Goal: Task Accomplishment & Management: Manage account settings

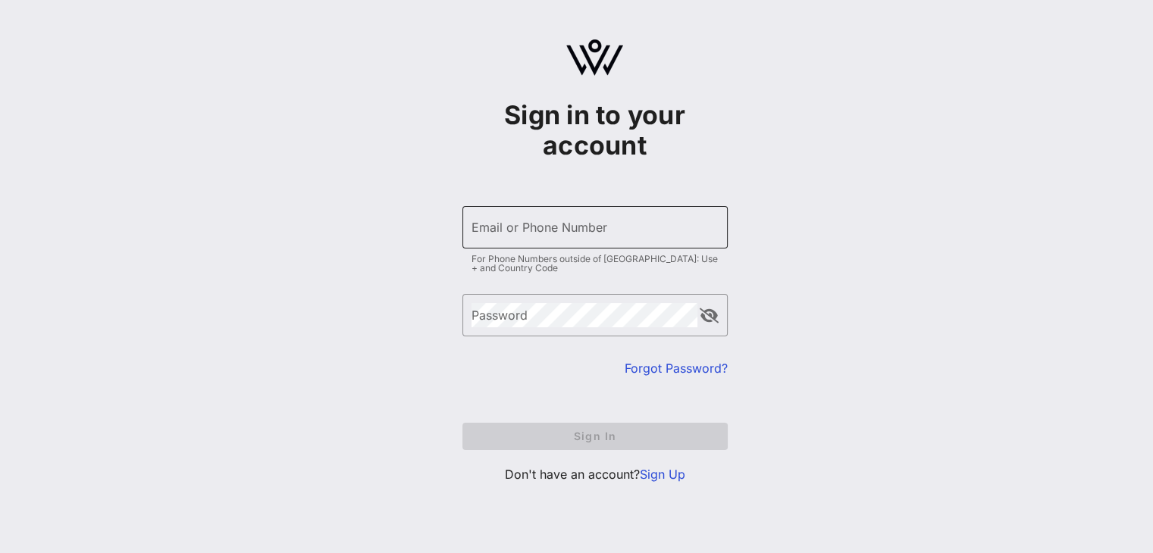
click at [533, 225] on input "Email or Phone Number" at bounding box center [594, 227] width 247 height 24
click at [677, 478] on link "Sign Up" at bounding box center [662, 474] width 45 height 15
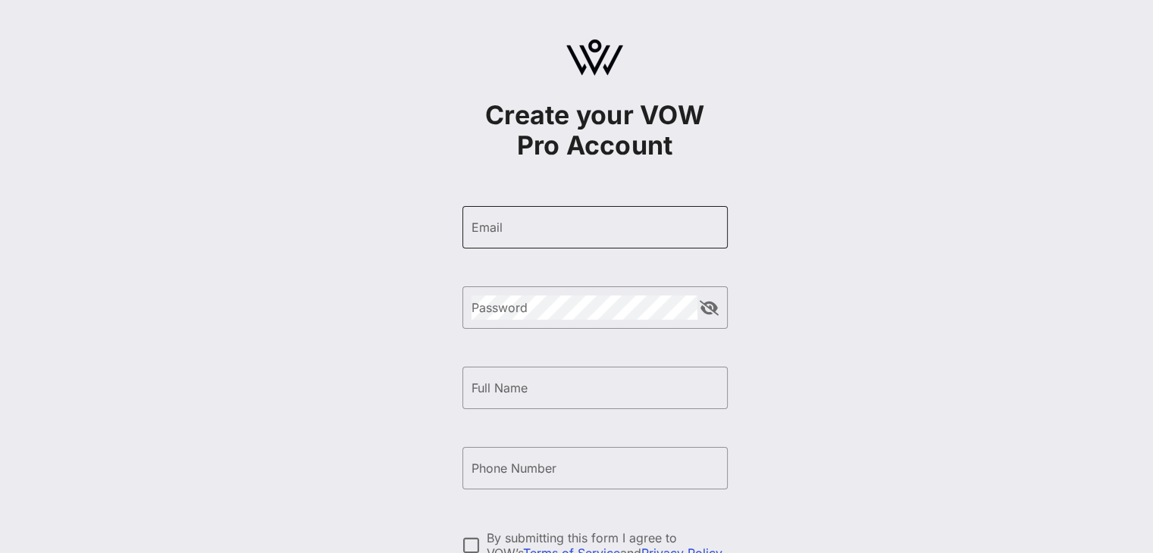
click at [566, 206] on div "Email" at bounding box center [594, 227] width 247 height 42
click at [552, 239] on div "Email" at bounding box center [594, 227] width 247 height 42
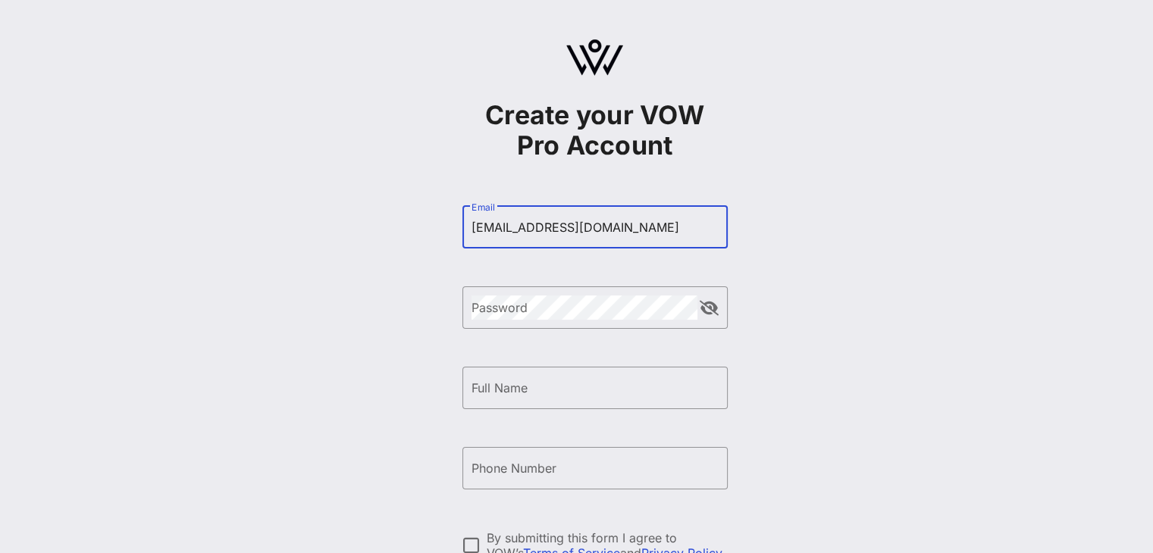
type input "[EMAIL_ADDRESS][DOMAIN_NAME]"
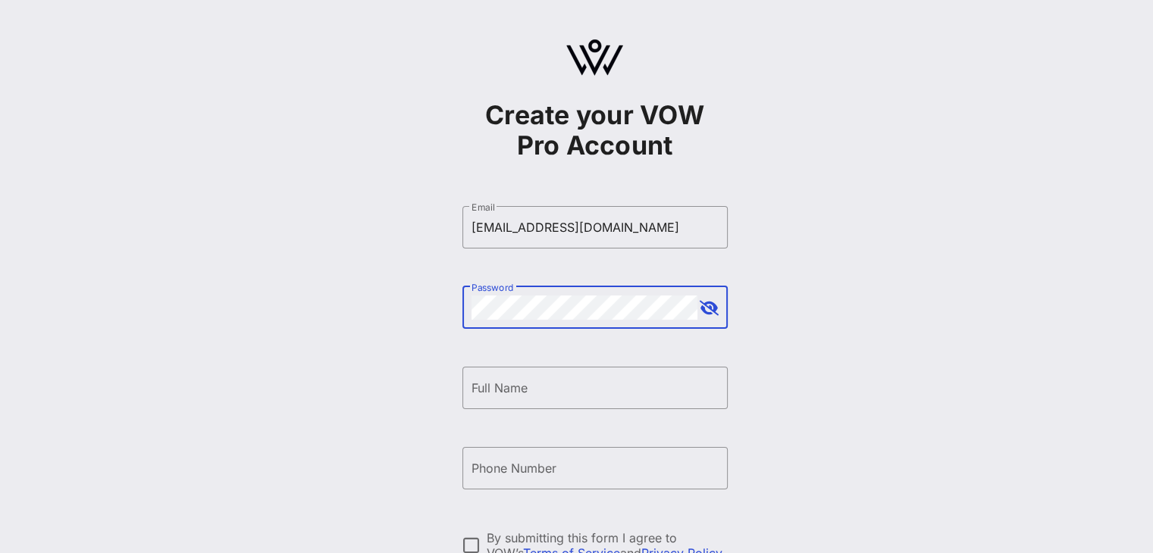
click at [710, 314] on button "append icon" at bounding box center [708, 308] width 19 height 15
click at [530, 385] on input "Full Name" at bounding box center [594, 388] width 247 height 24
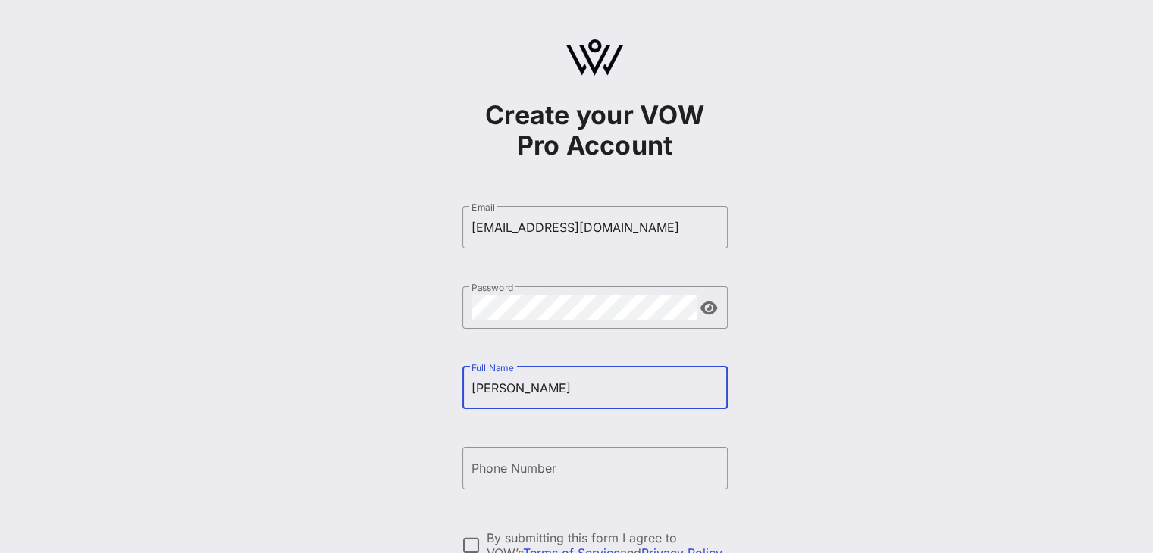
type input "[PERSON_NAME]"
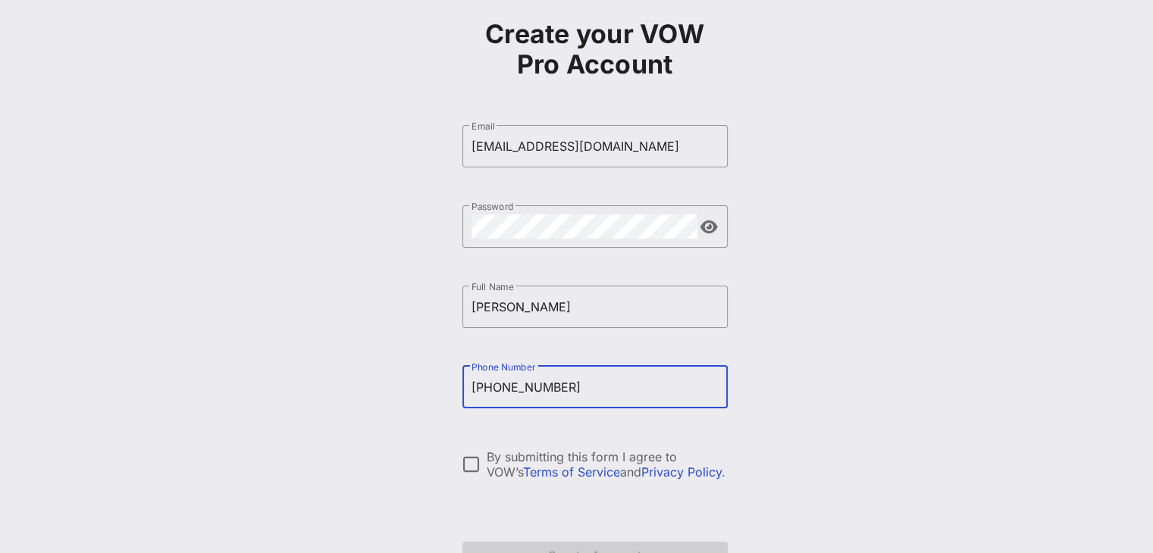
scroll to position [152, 0]
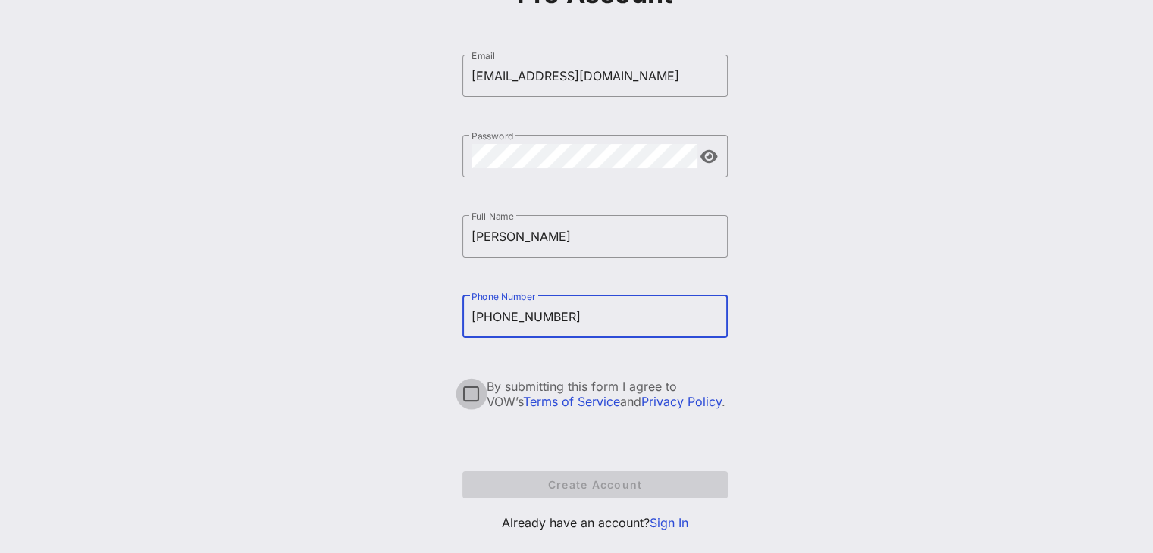
type input "[PHONE_NUMBER]"
drag, startPoint x: 467, startPoint y: 391, endPoint x: 521, endPoint y: 464, distance: 91.5
click at [468, 391] on div at bounding box center [471, 394] width 26 height 26
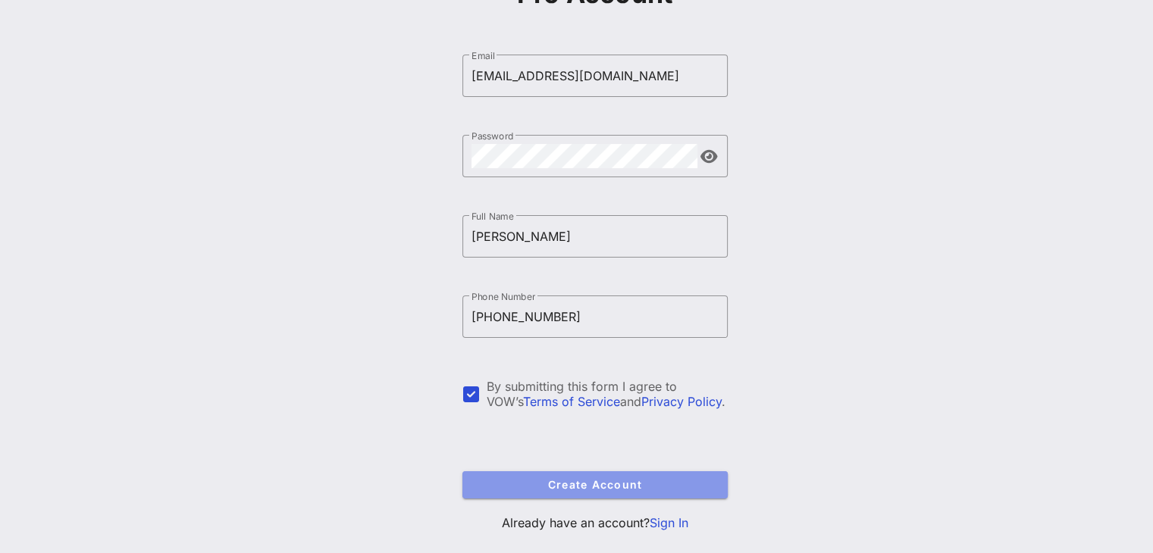
click at [572, 482] on span "Create Account" at bounding box center [594, 484] width 241 height 13
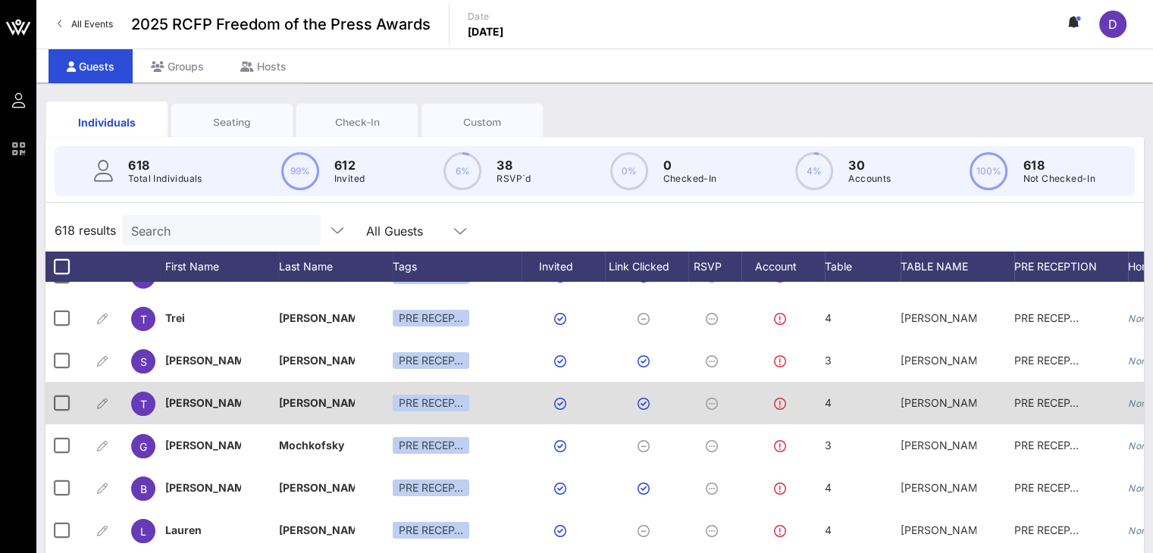
scroll to position [909, 0]
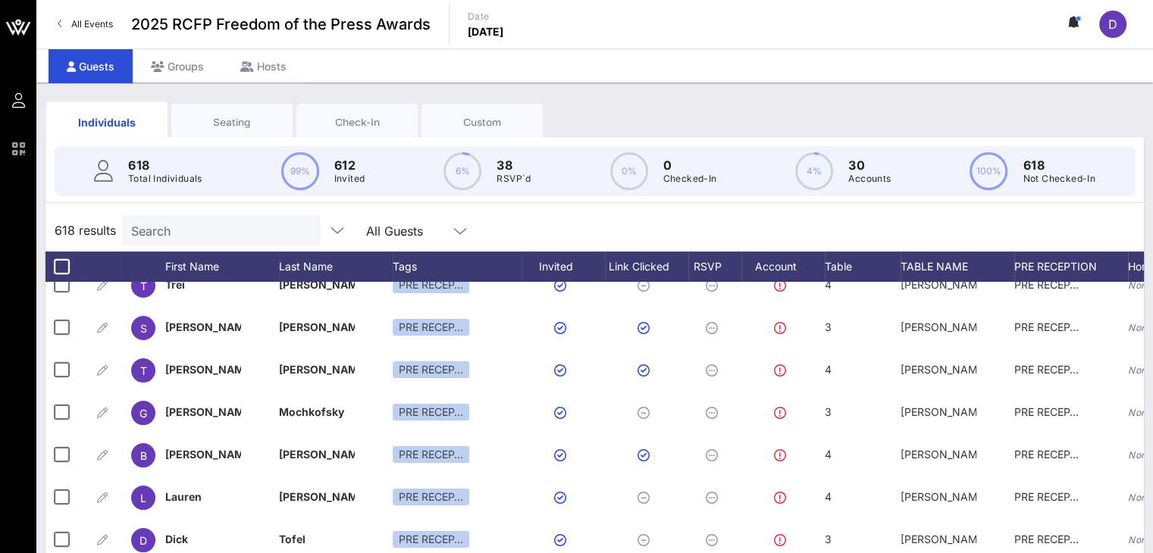
click at [170, 225] on input "Search" at bounding box center [219, 231] width 177 height 20
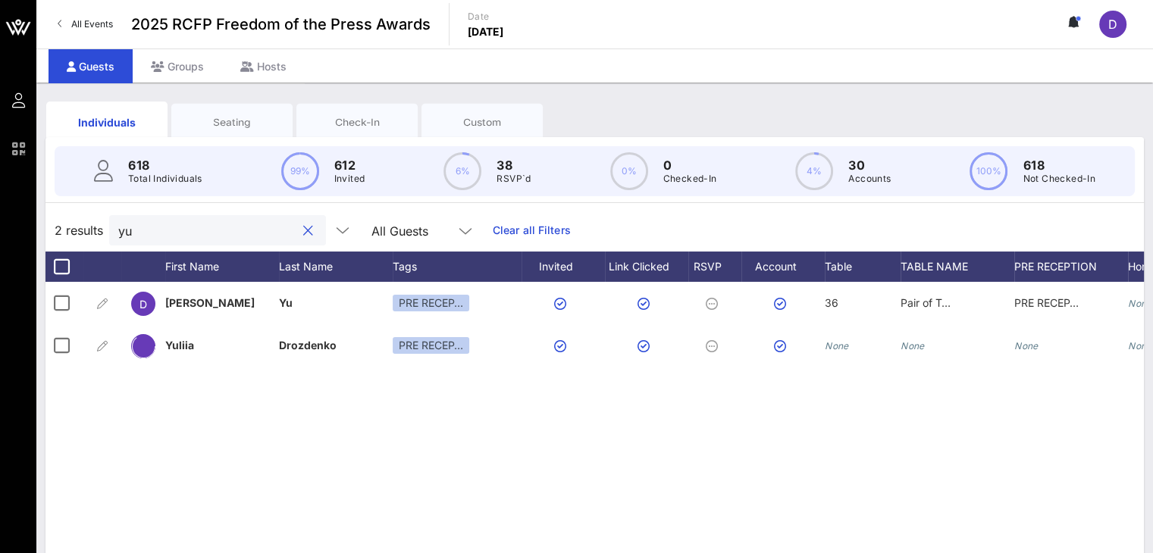
scroll to position [0, 0]
type input "yu"
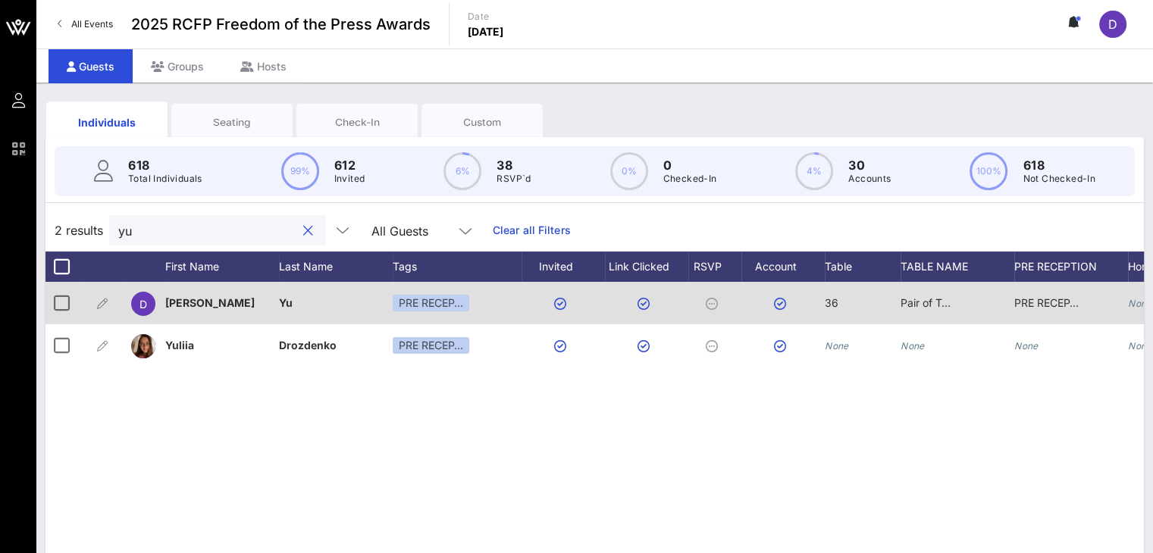
click at [186, 296] on span "[PERSON_NAME]" at bounding box center [209, 302] width 89 height 13
click at [838, 307] on p "36" at bounding box center [862, 303] width 76 height 42
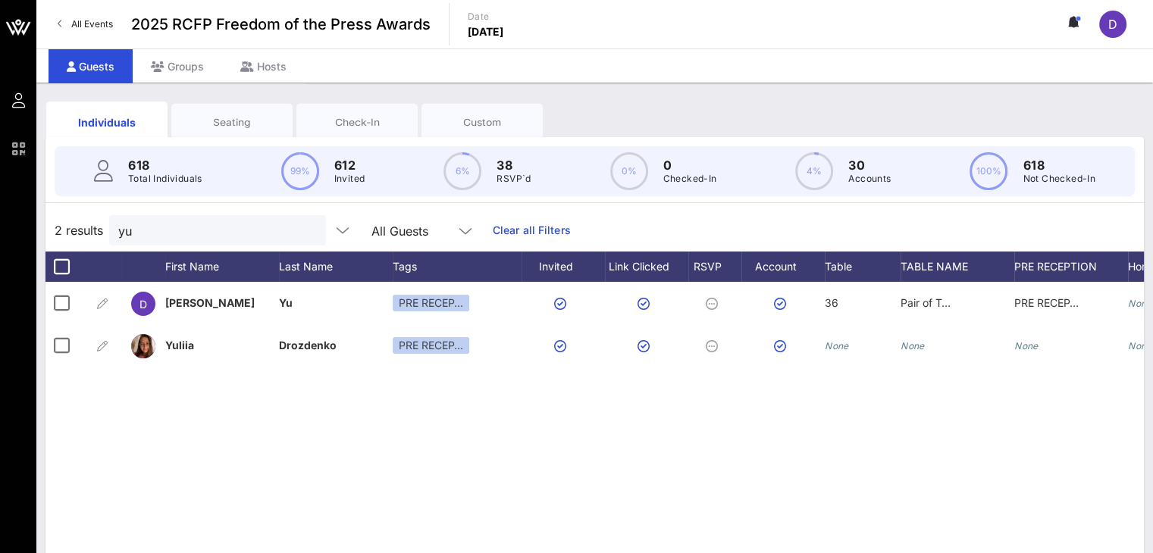
click at [518, 236] on link "Clear all Filters" at bounding box center [532, 230] width 78 height 17
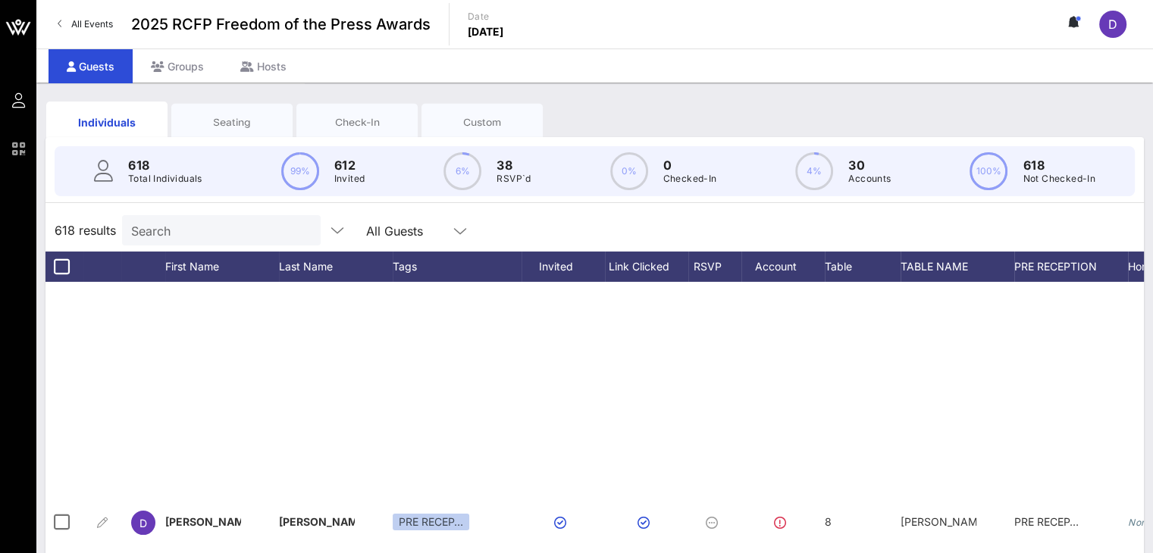
scroll to position [2879, 0]
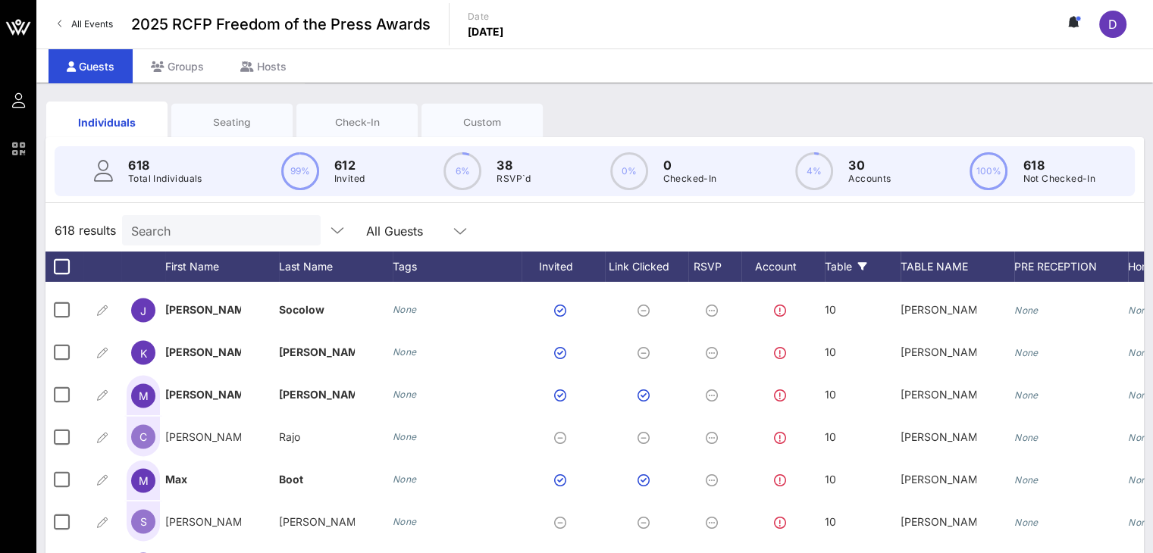
click at [840, 267] on div "Table" at bounding box center [862, 267] width 76 height 30
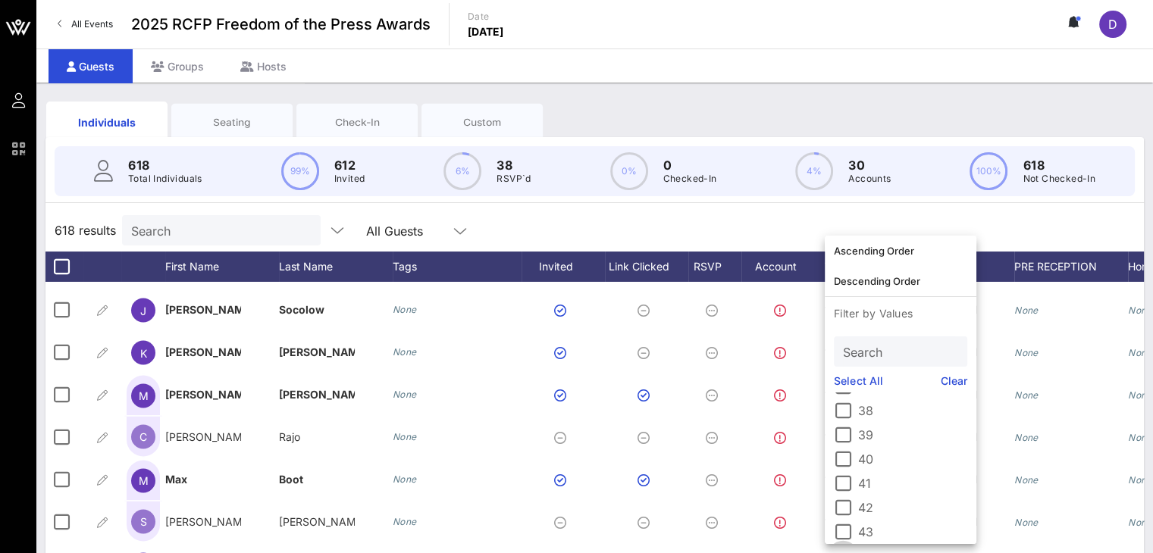
scroll to position [909, 0]
click at [849, 402] on div at bounding box center [843, 396] width 26 height 26
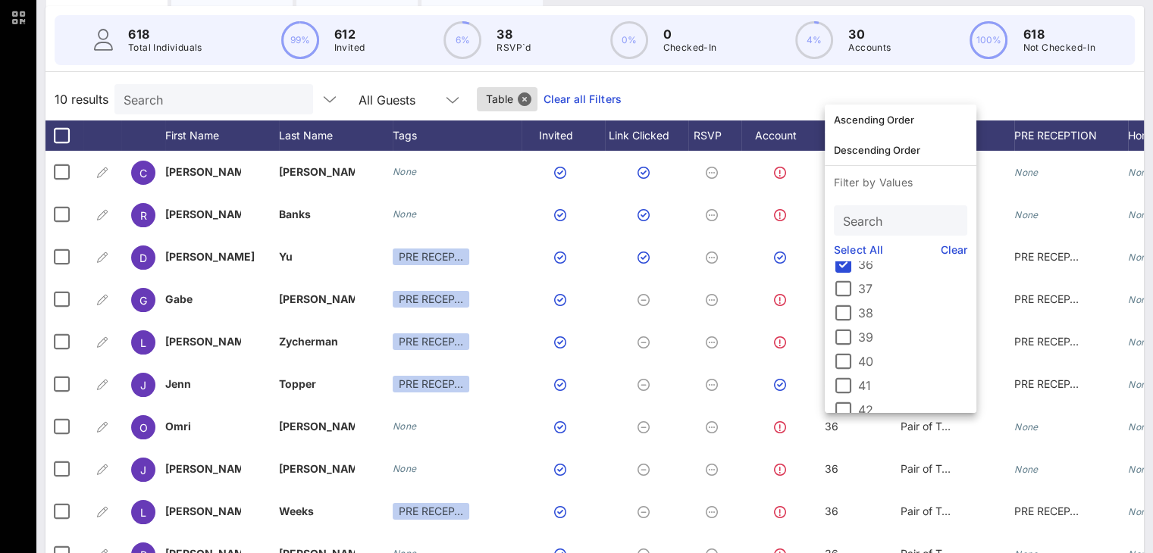
scroll to position [125, 0]
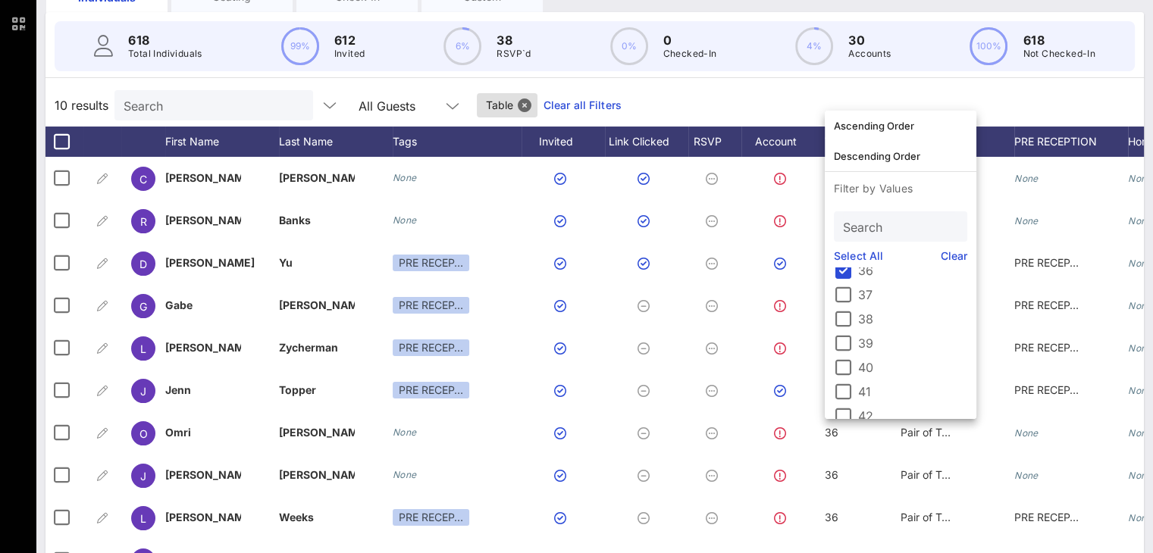
click at [959, 92] on div "10 results Search All Guests Table Clear all Filters" at bounding box center [594, 105] width 1098 height 42
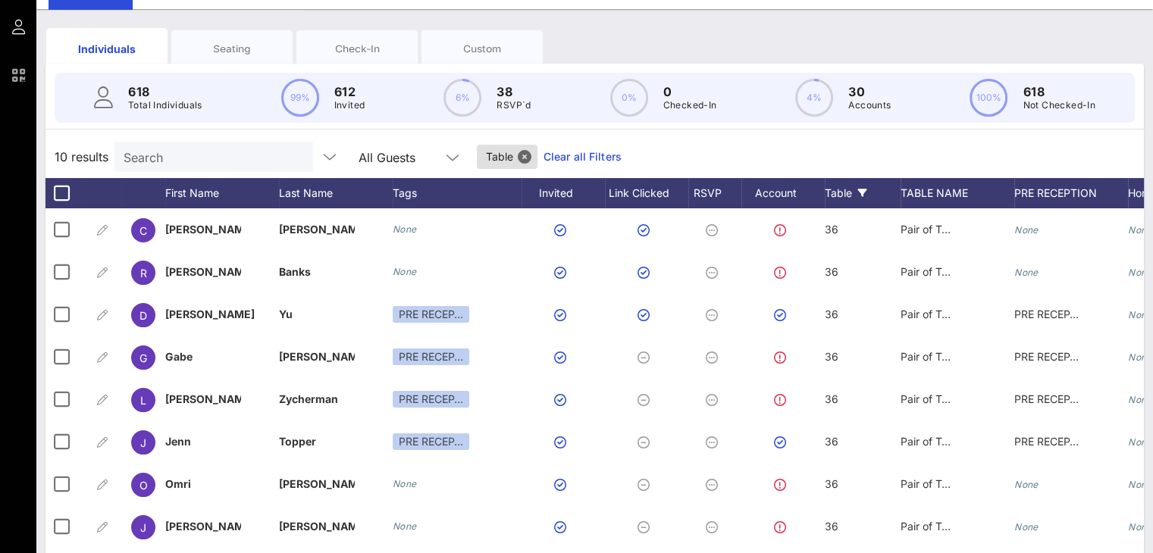
scroll to position [0, 0]
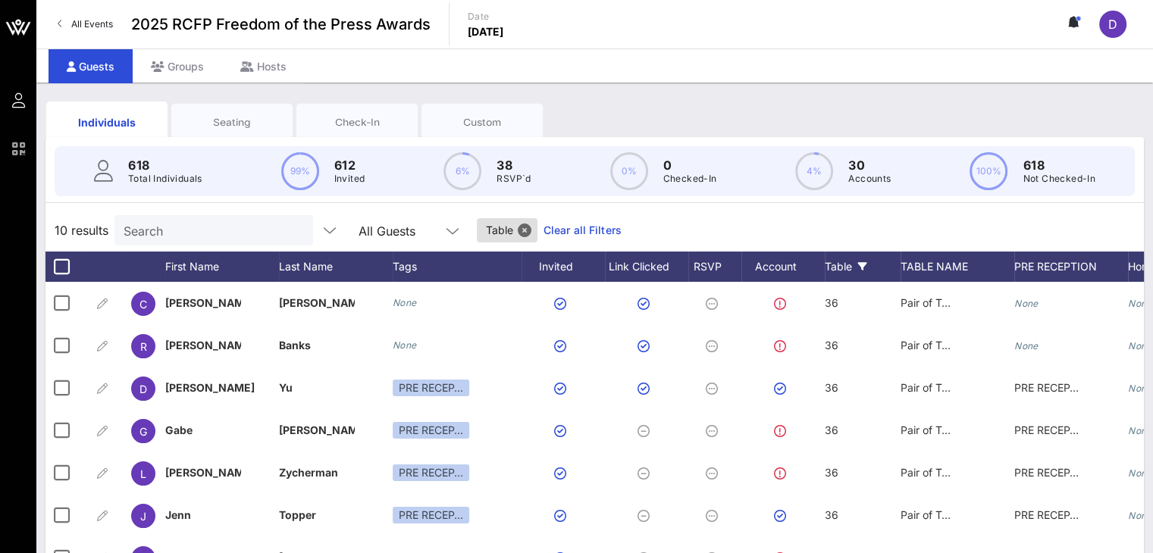
click at [204, 227] on input "Search" at bounding box center [212, 231] width 177 height 20
click at [518, 227] on button "Close" at bounding box center [525, 231] width 14 height 14
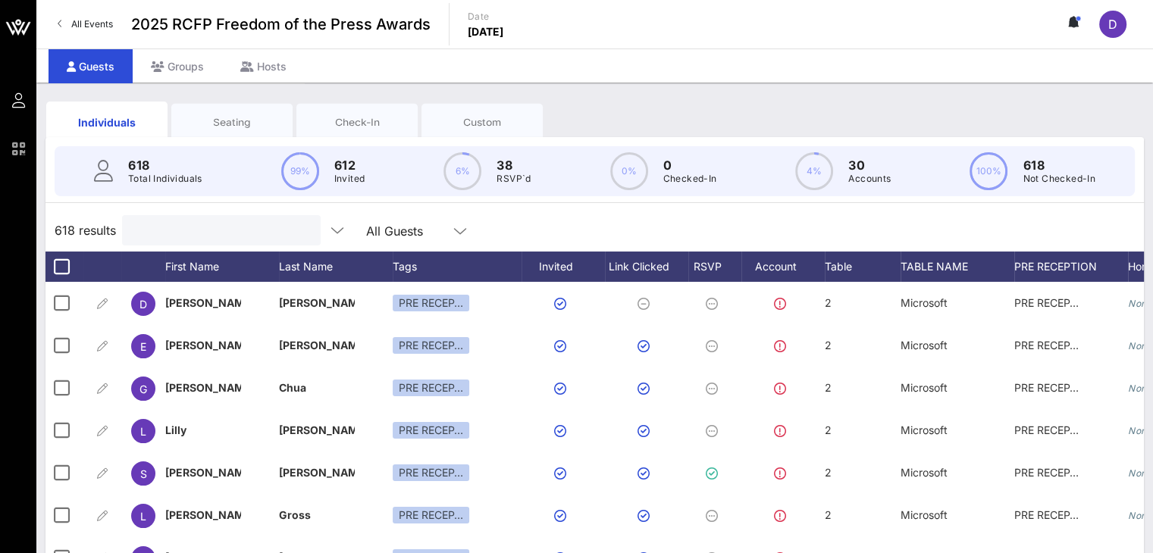
click at [196, 226] on input "text" at bounding box center [219, 231] width 177 height 20
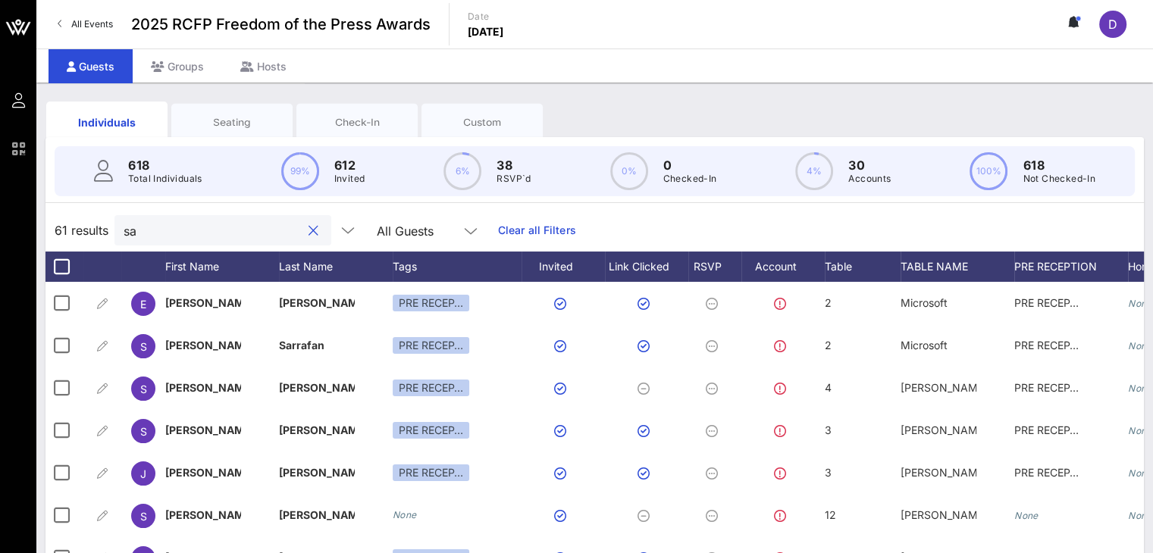
type input "[PERSON_NAME]"
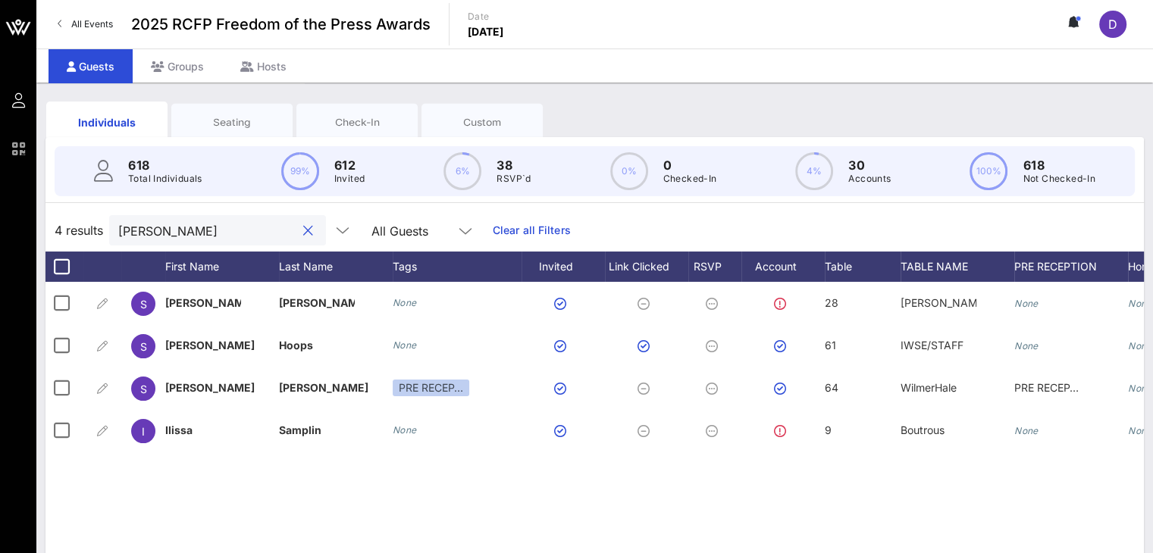
click at [303, 226] on button "clear icon" at bounding box center [308, 231] width 10 height 15
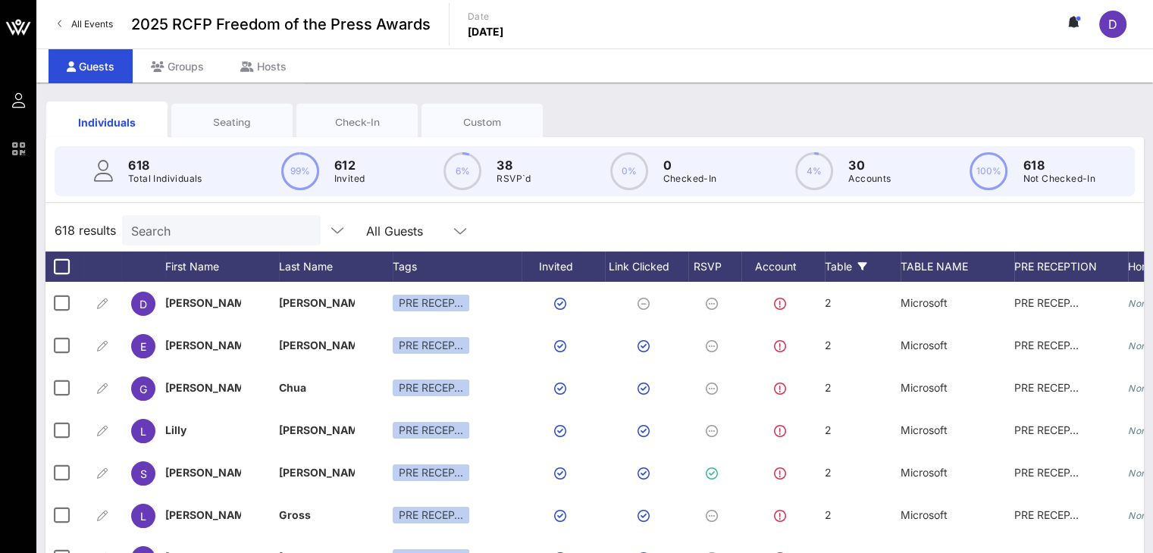
click at [830, 265] on div "Table" at bounding box center [862, 267] width 76 height 30
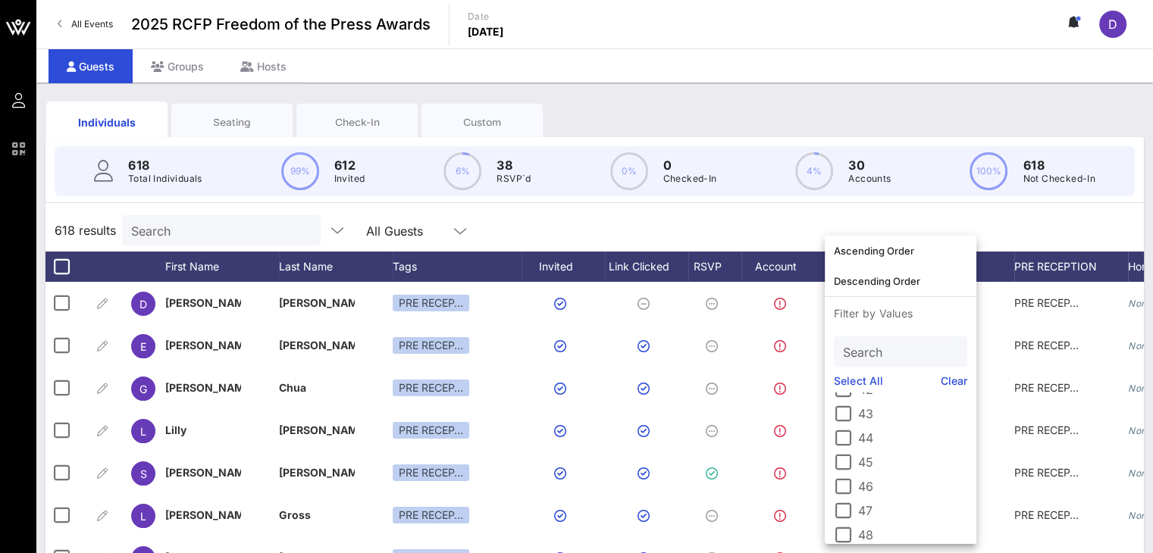
scroll to position [1409, 0]
click at [840, 526] on div at bounding box center [843, 526] width 26 height 26
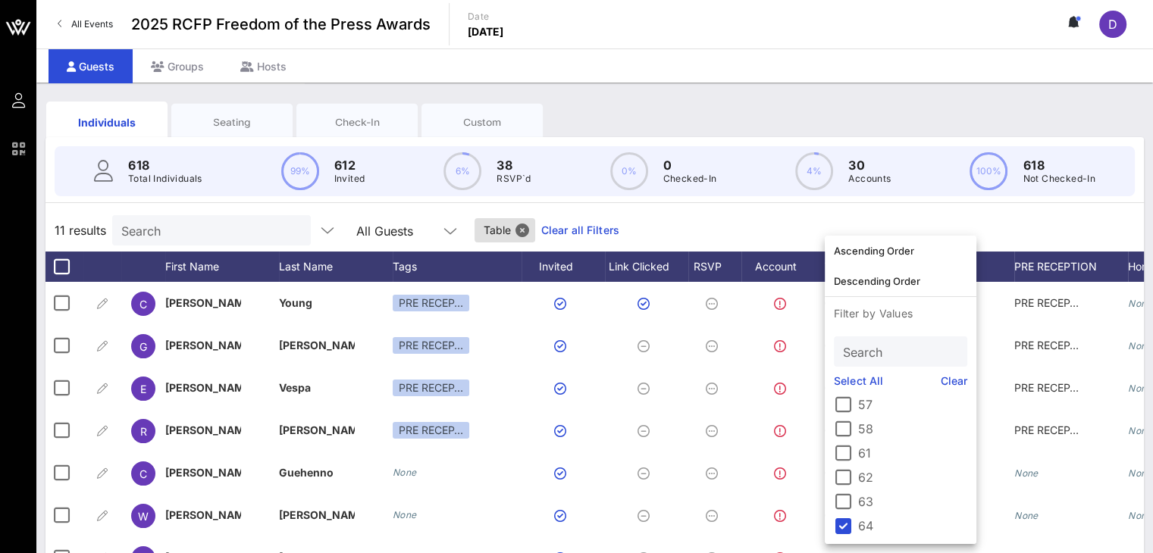
click at [815, 213] on div "11 results Search All Guests Table Clear all Filters" at bounding box center [594, 230] width 1098 height 42
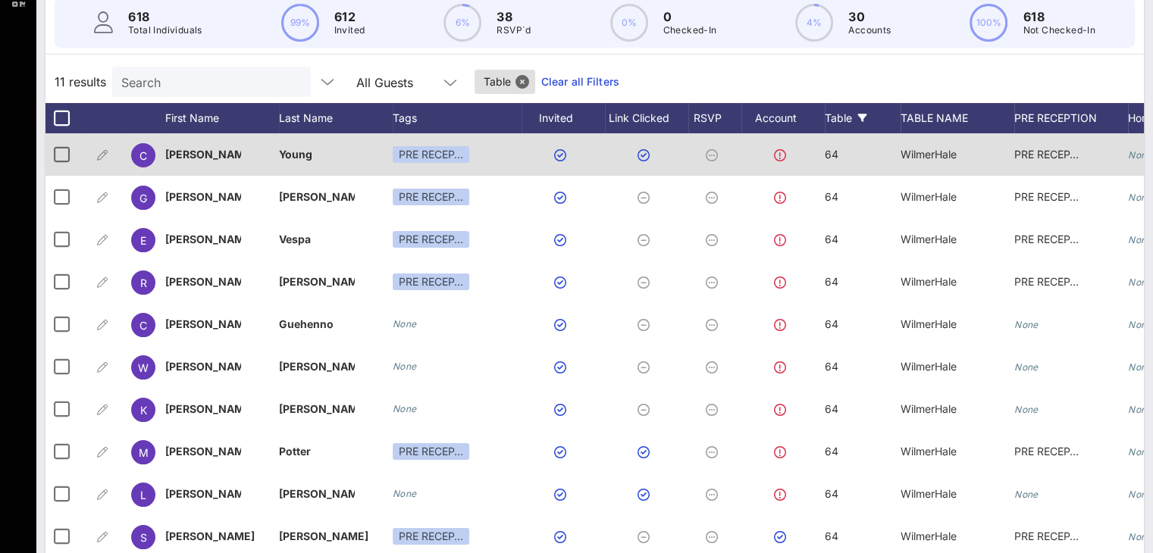
scroll to position [122, 0]
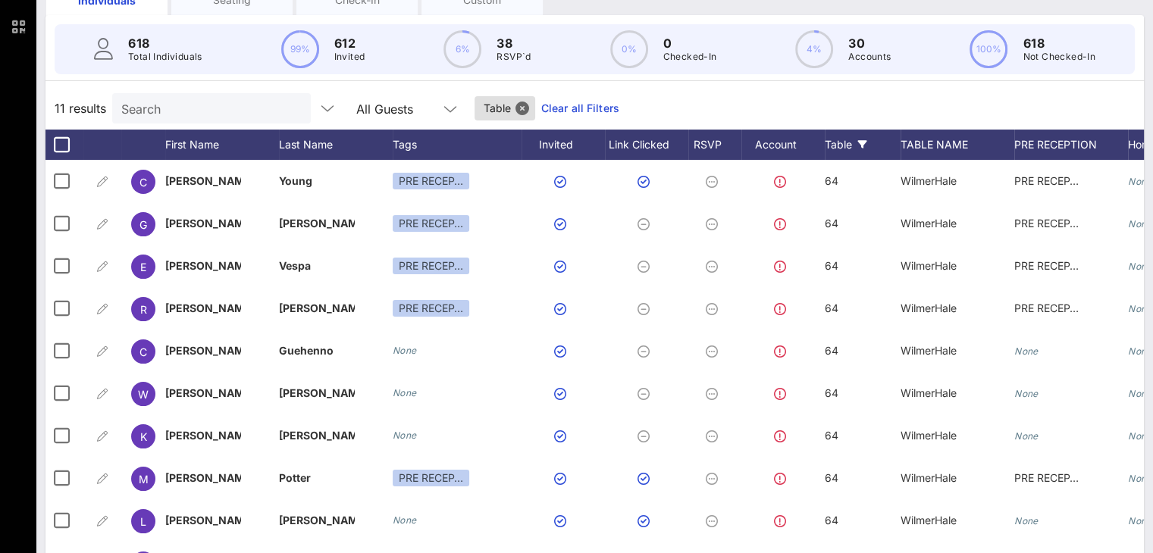
click at [84, 89] on div "11 results Search All Guests Table Clear all Filters" at bounding box center [594, 108] width 1098 height 42
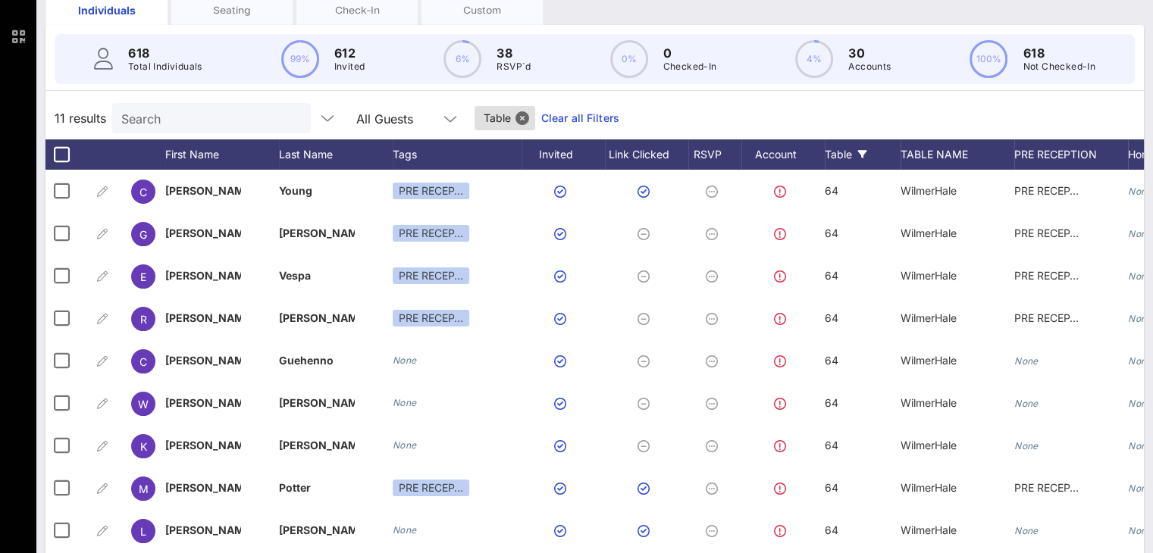
scroll to position [0, 0]
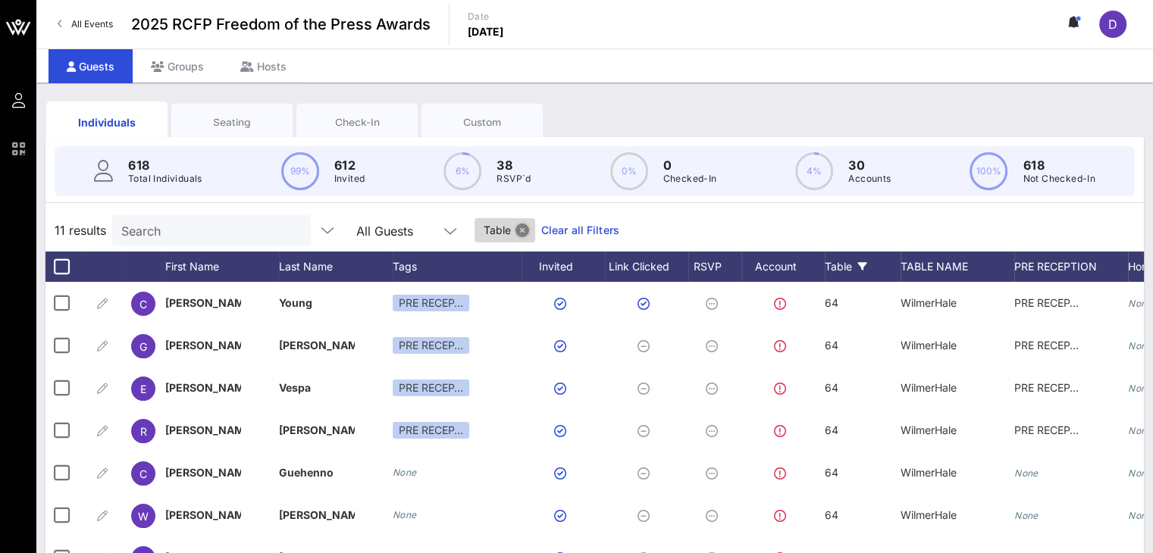
click at [515, 225] on button "Close" at bounding box center [522, 231] width 14 height 14
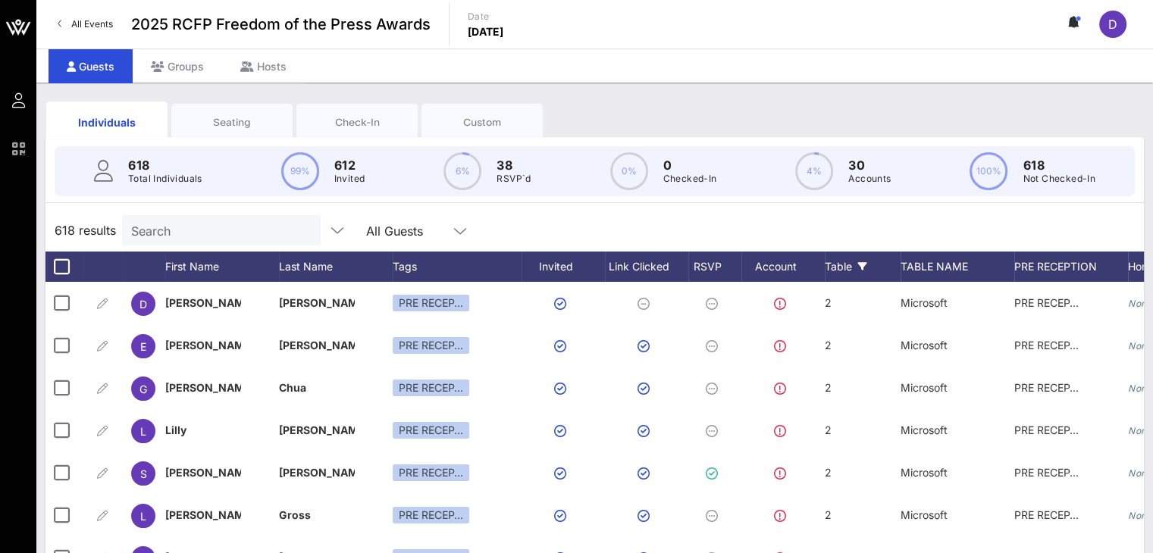
click at [844, 267] on div "Table" at bounding box center [862, 267] width 76 height 30
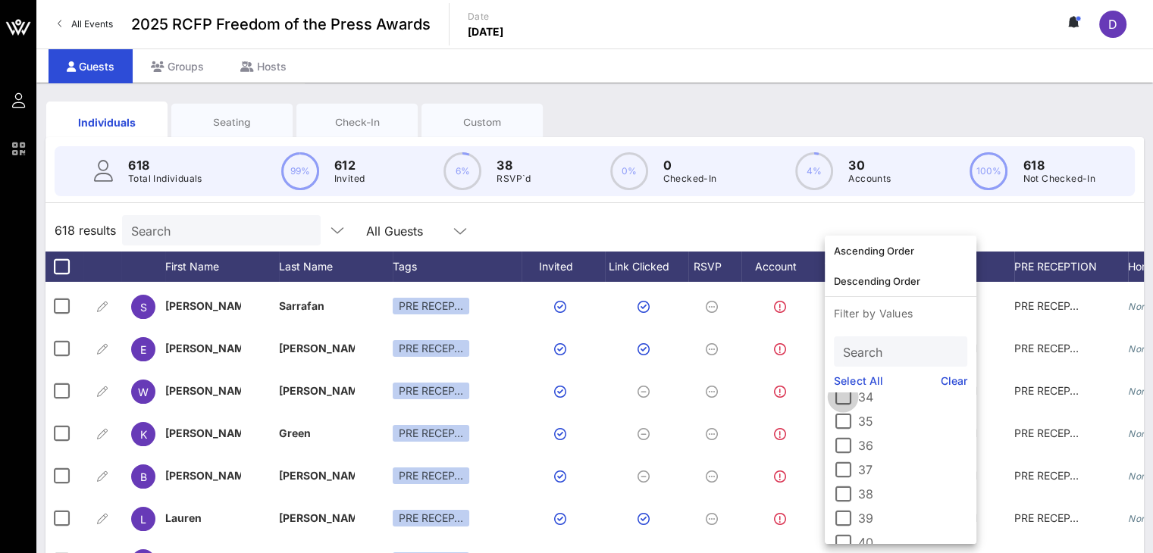
scroll to position [834, 0]
click at [840, 424] on div at bounding box center [843, 423] width 26 height 26
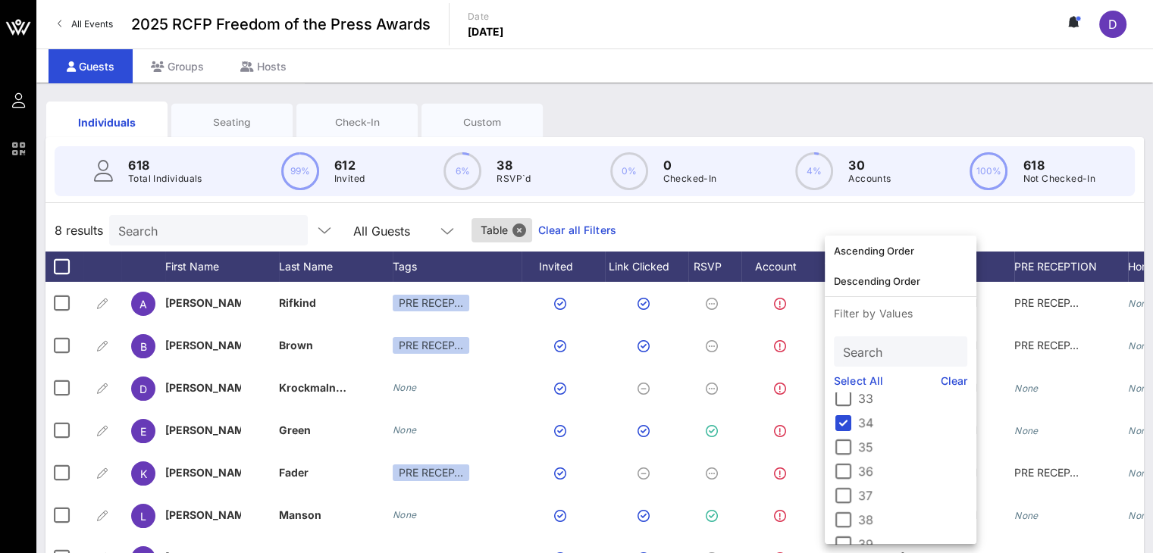
scroll to position [0, 0]
drag, startPoint x: 770, startPoint y: 108, endPoint x: 765, endPoint y: 125, distance: 18.0
click at [770, 108] on div "Individuals Seating Check-In Custom" at bounding box center [594, 122] width 1098 height 48
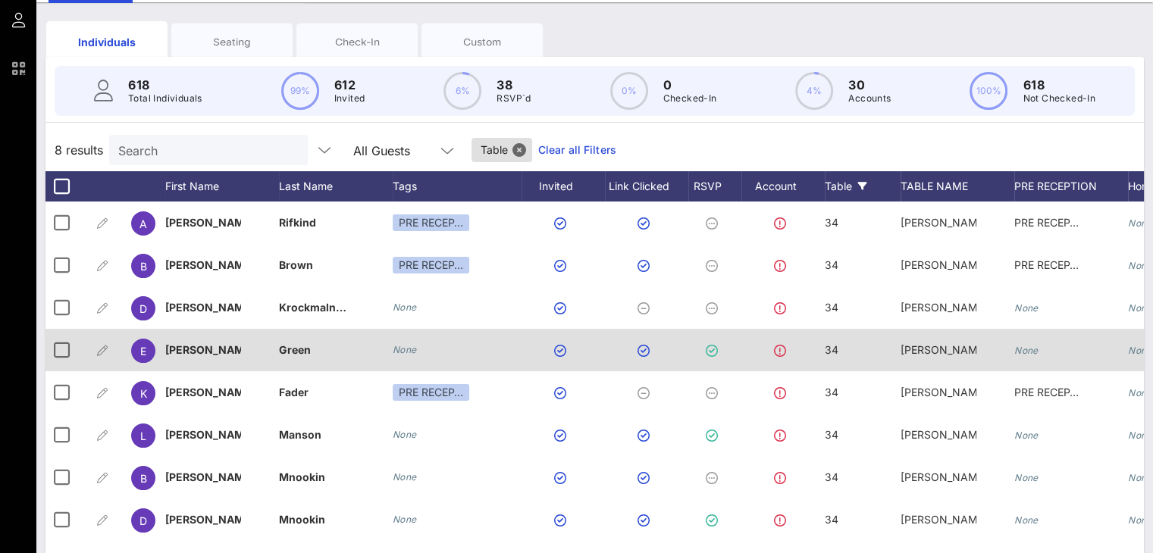
scroll to position [46, 0]
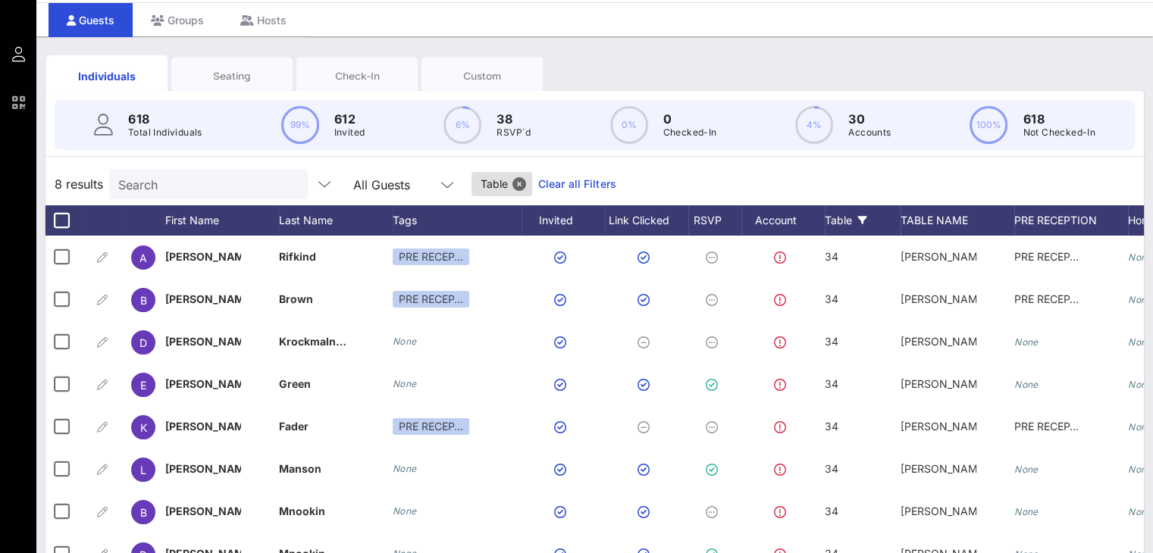
click at [852, 233] on div "Table" at bounding box center [862, 220] width 76 height 30
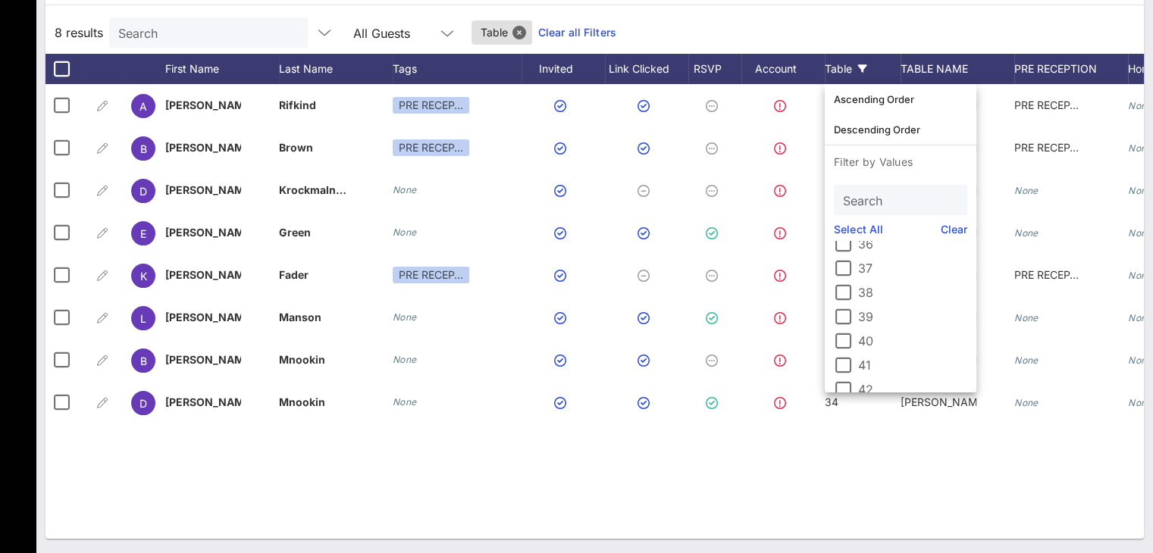
scroll to position [834, 0]
click at [851, 313] on div at bounding box center [843, 320] width 26 height 26
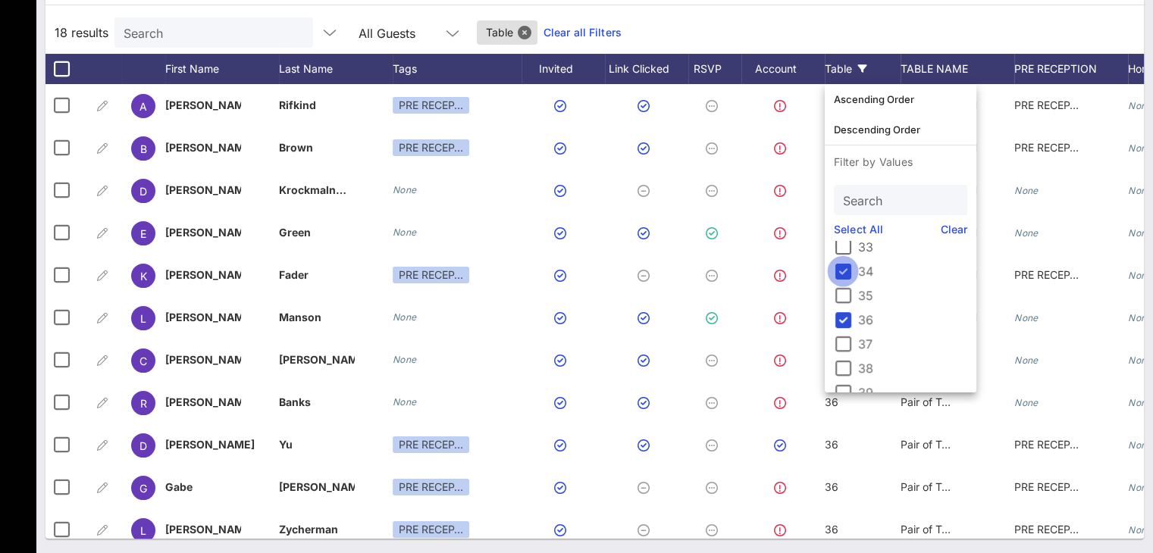
click at [843, 270] on div at bounding box center [843, 271] width 26 height 26
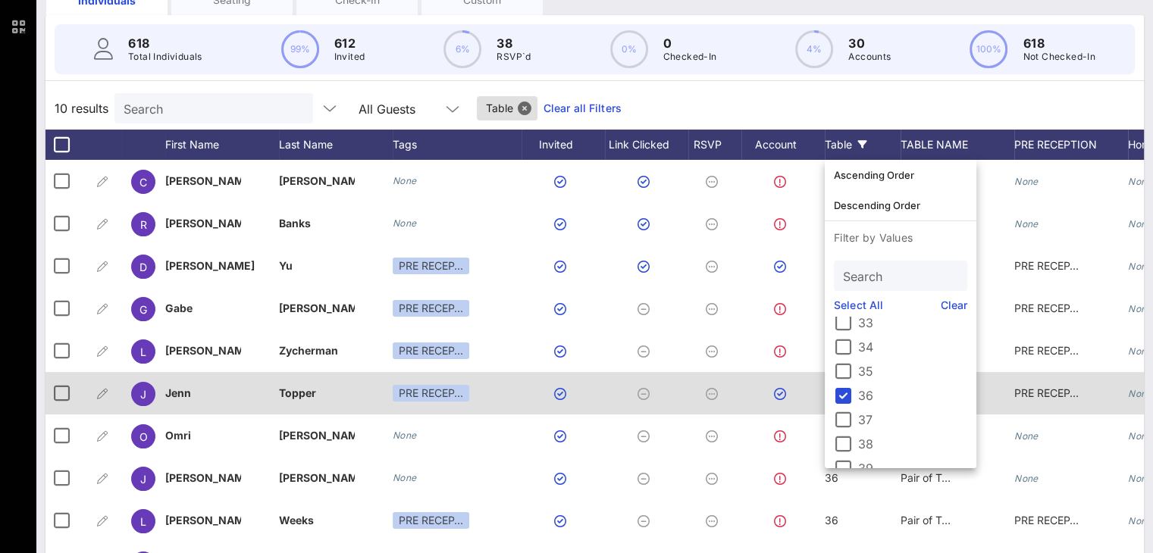
scroll to position [198, 0]
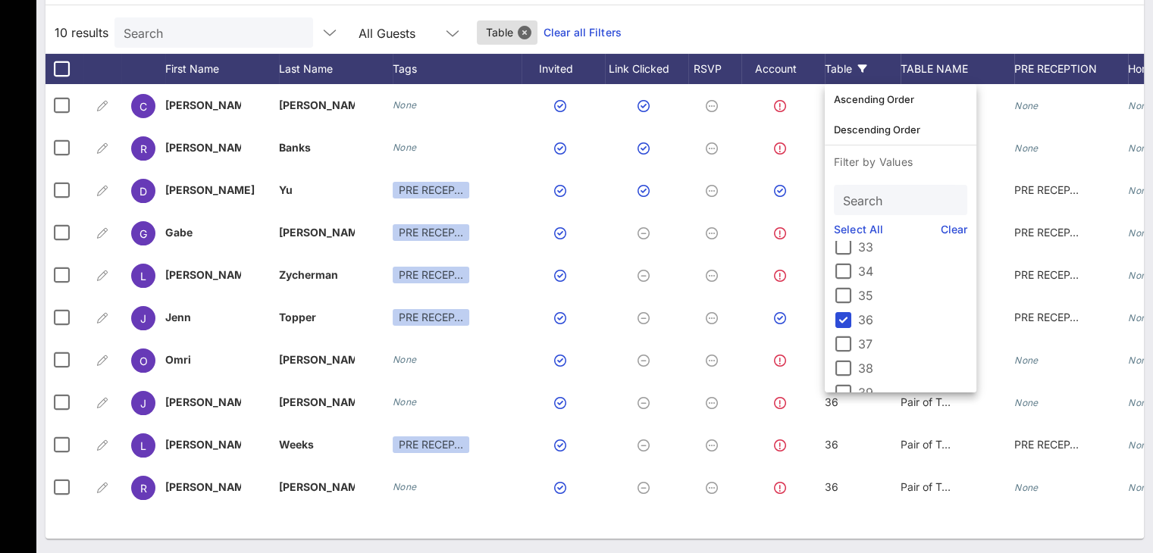
click at [894, 36] on div "10 results Search All Guests Table Clear all Filters" at bounding box center [594, 32] width 1098 height 42
